Goal: Task Accomplishment & Management: Complete application form

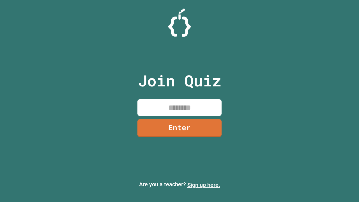
click at [204, 185] on link "Sign up here." at bounding box center [203, 185] width 33 height 7
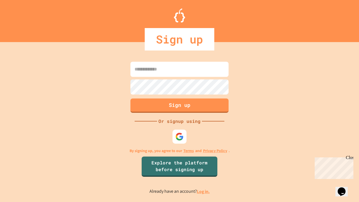
click at [204, 191] on link "Log in." at bounding box center [203, 192] width 13 height 6
